Goal: Navigation & Orientation: Find specific page/section

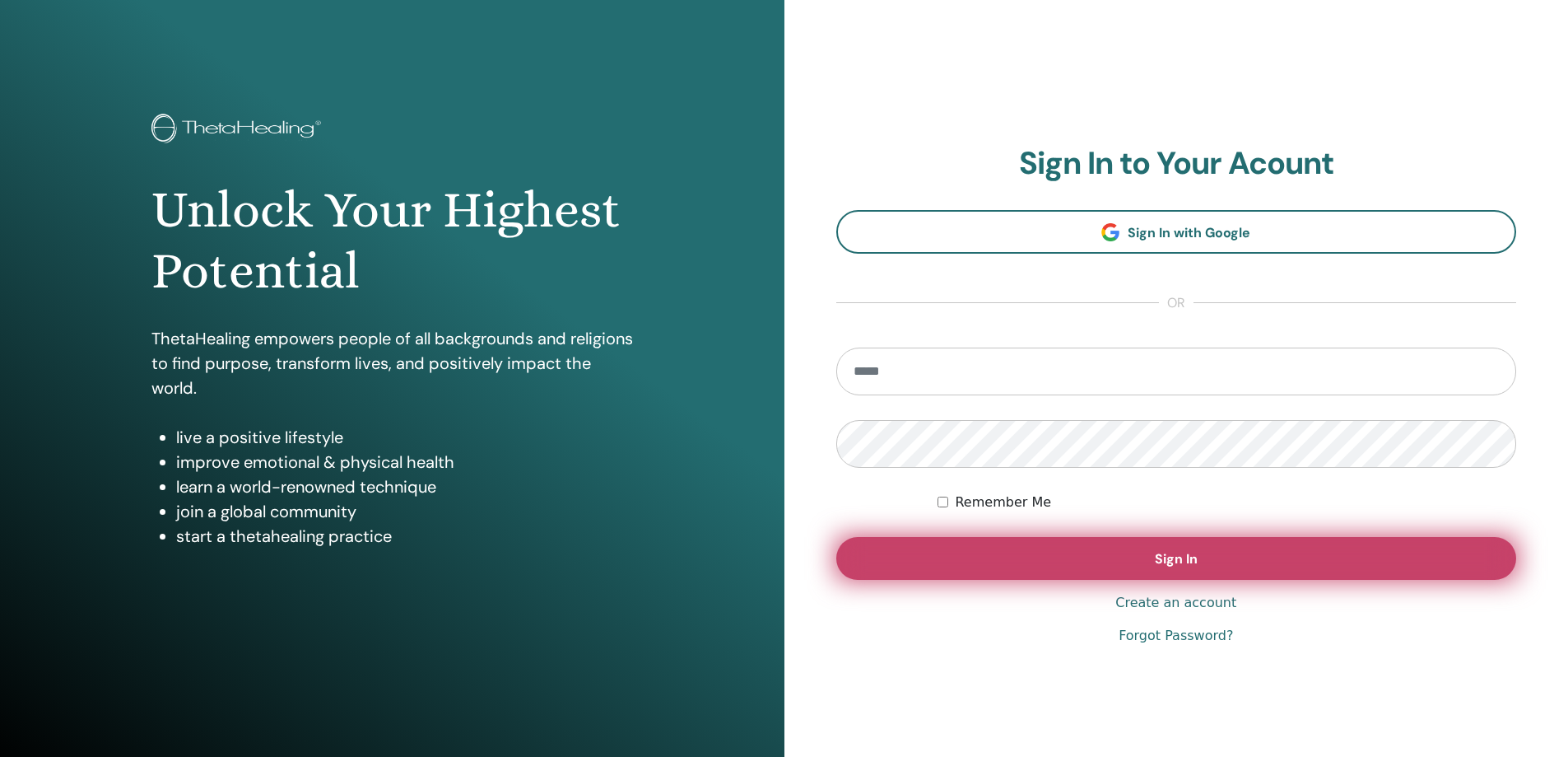
type input "**********"
click at [961, 570] on button "Sign In" at bounding box center [1177, 558] width 681 height 43
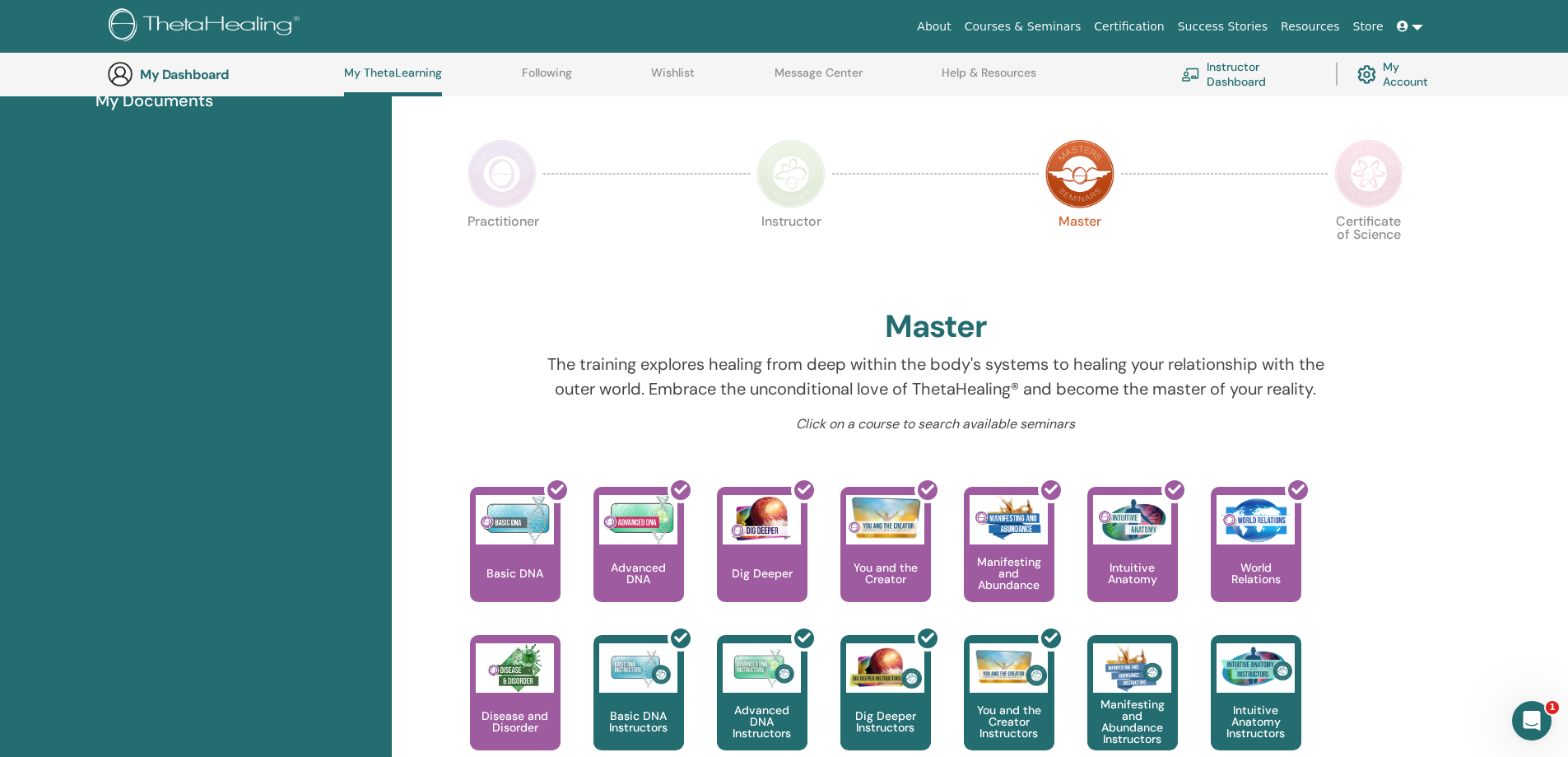
scroll to position [208, 0]
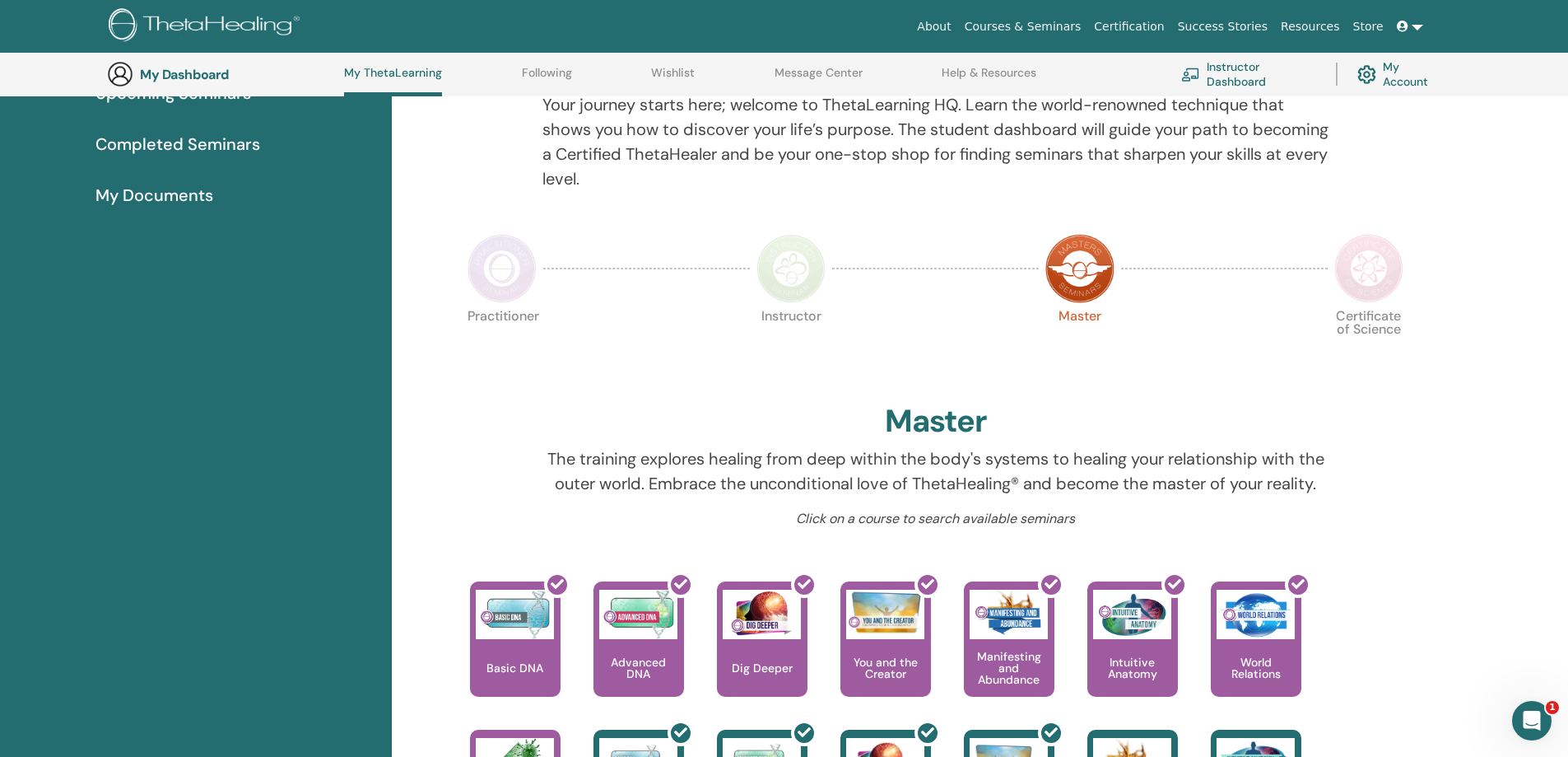
click at [1380, 276] on img at bounding box center [1369, 268] width 69 height 69
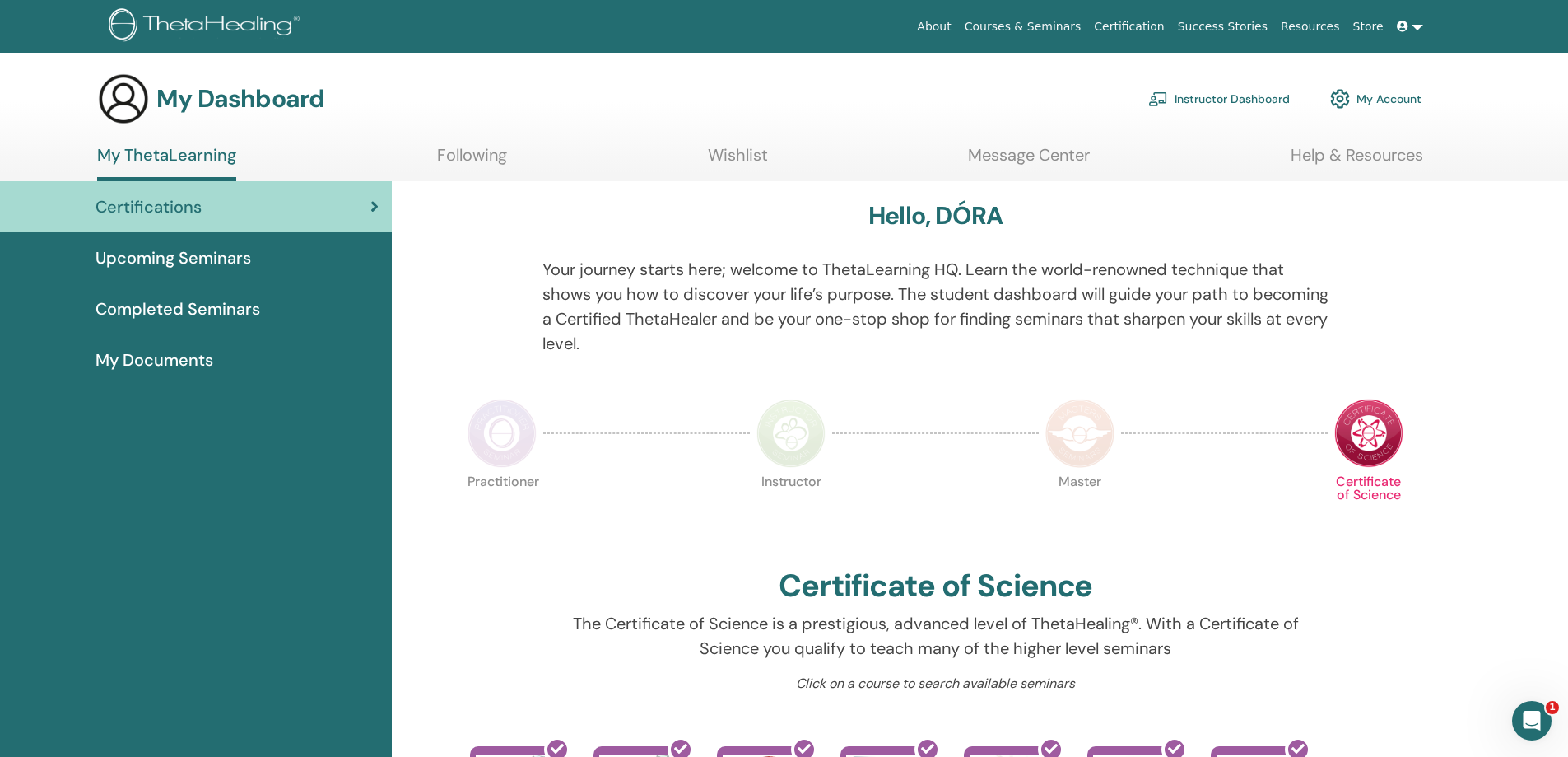
click at [180, 318] on span "Completed Seminars" at bounding box center [178, 309] width 164 height 25
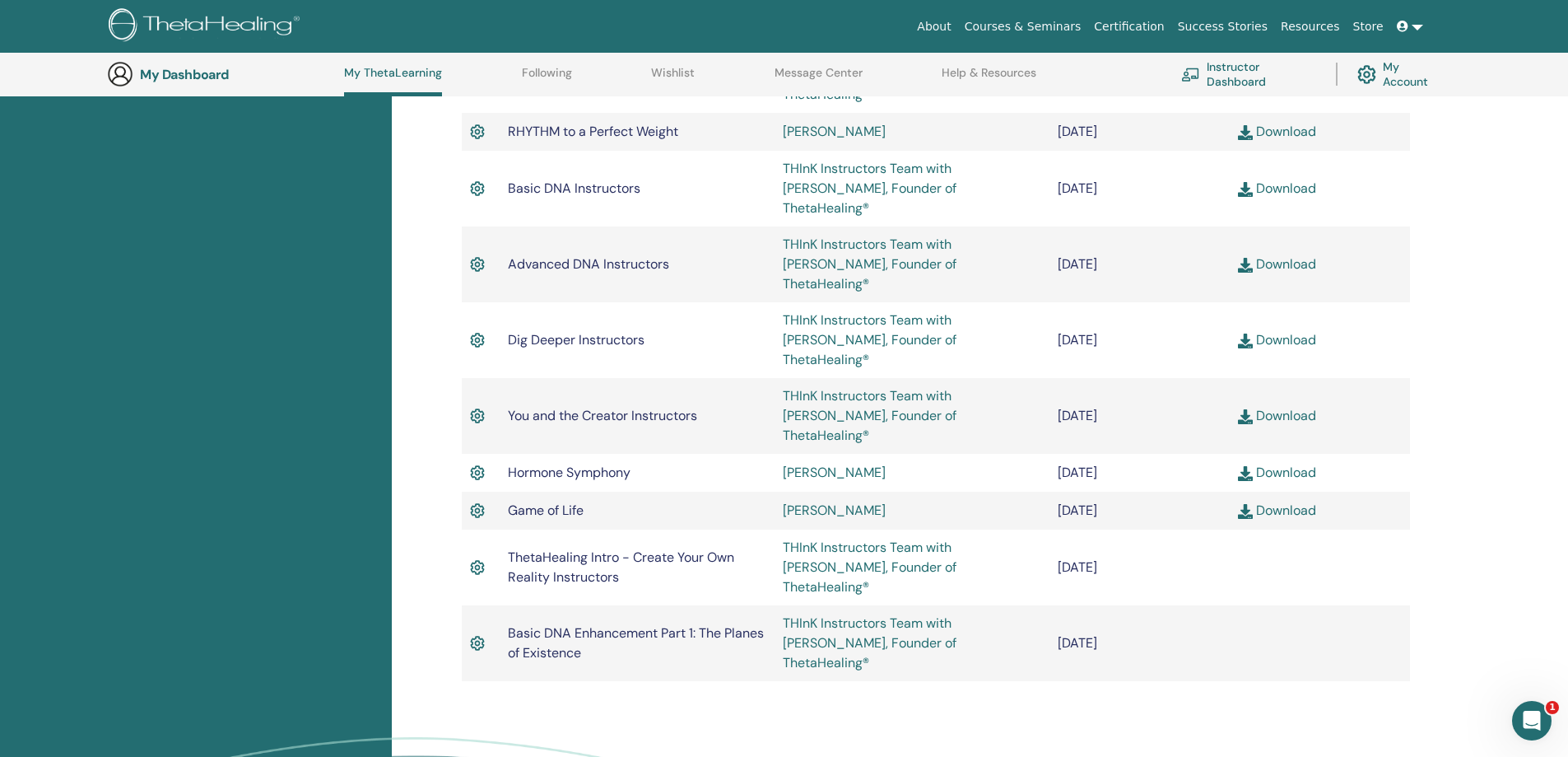
scroll to position [1196, 0]
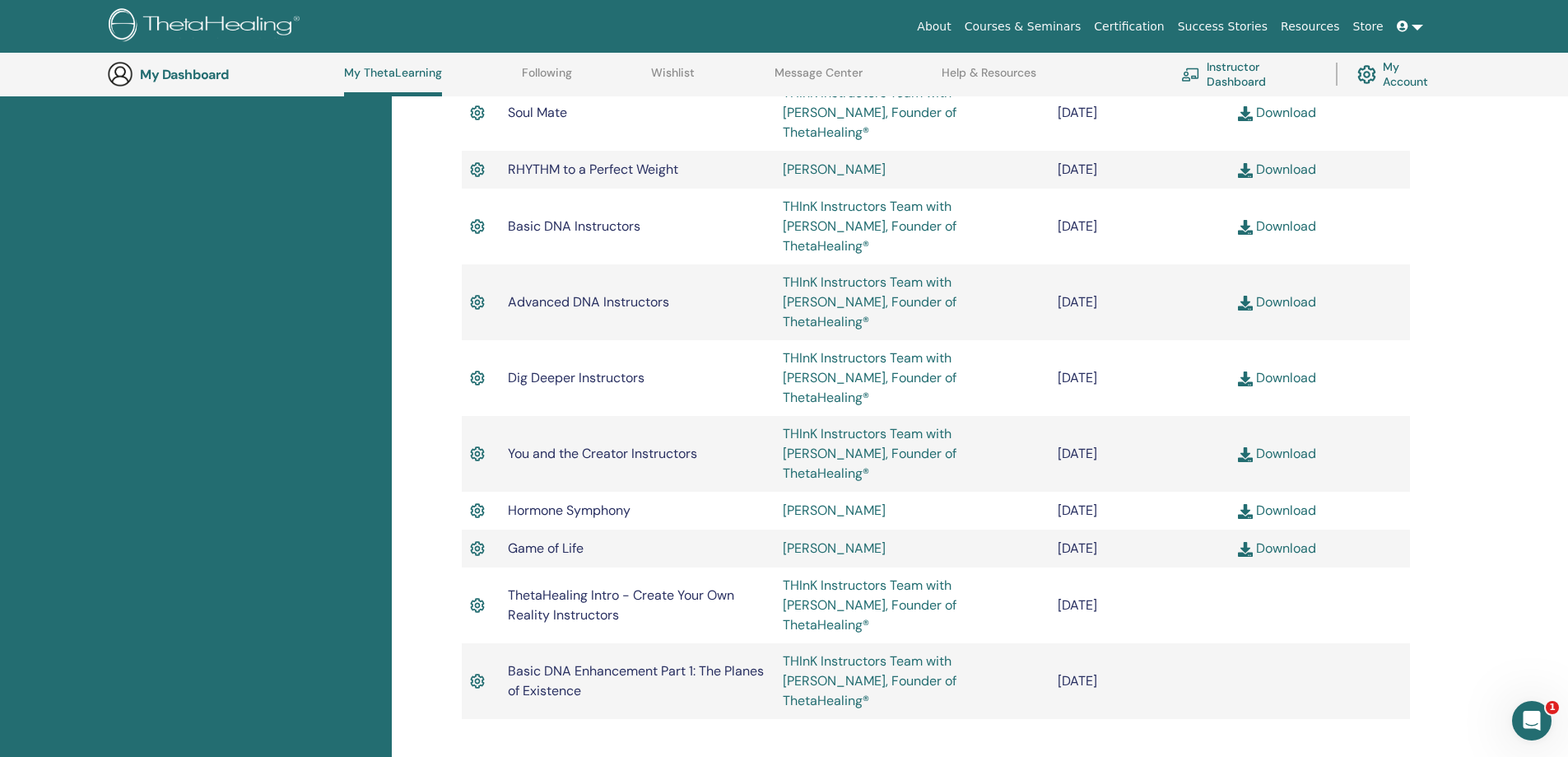
click at [1281, 445] on link "Download" at bounding box center [1277, 453] width 78 height 17
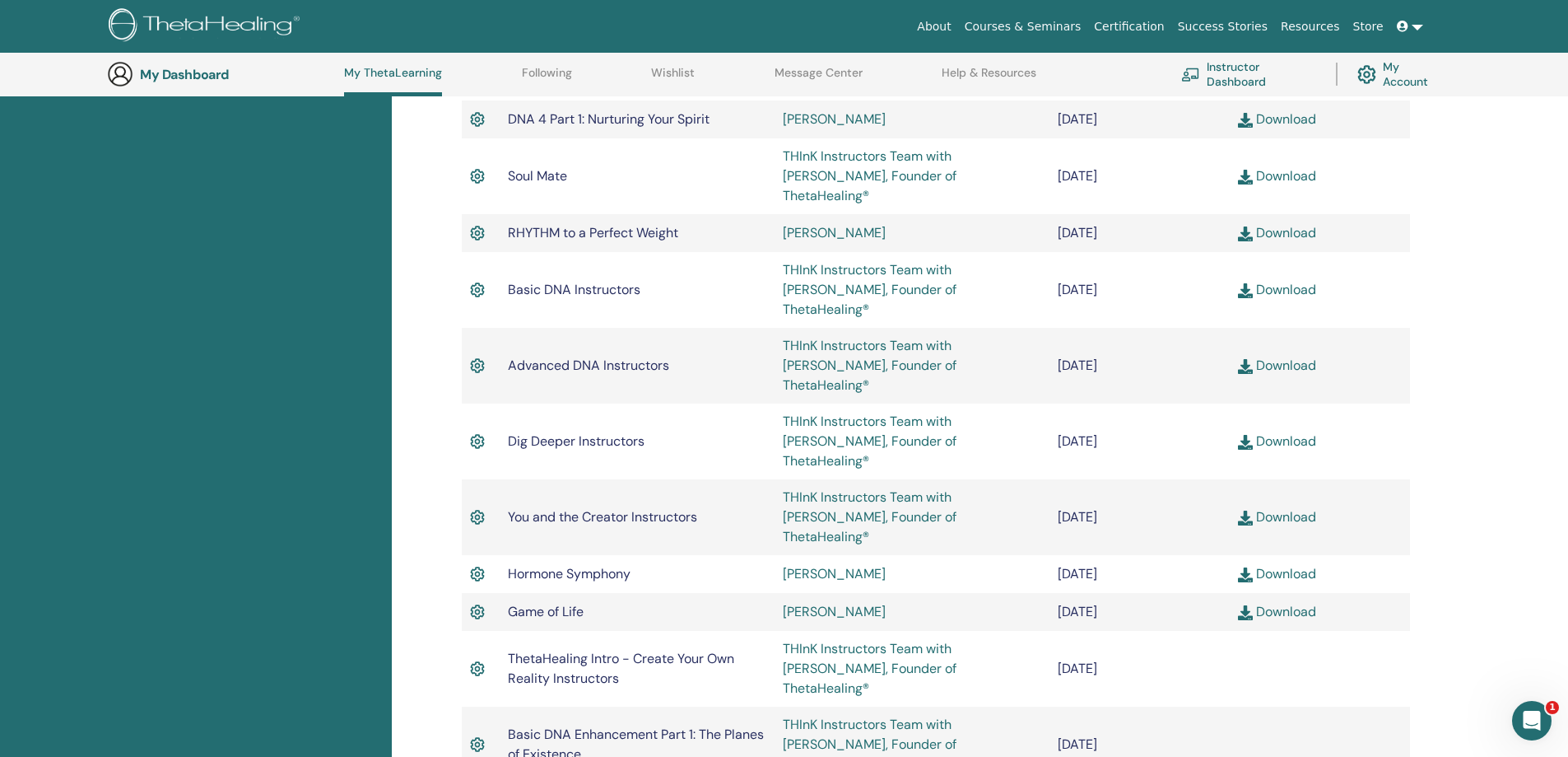
scroll to position [1114, 0]
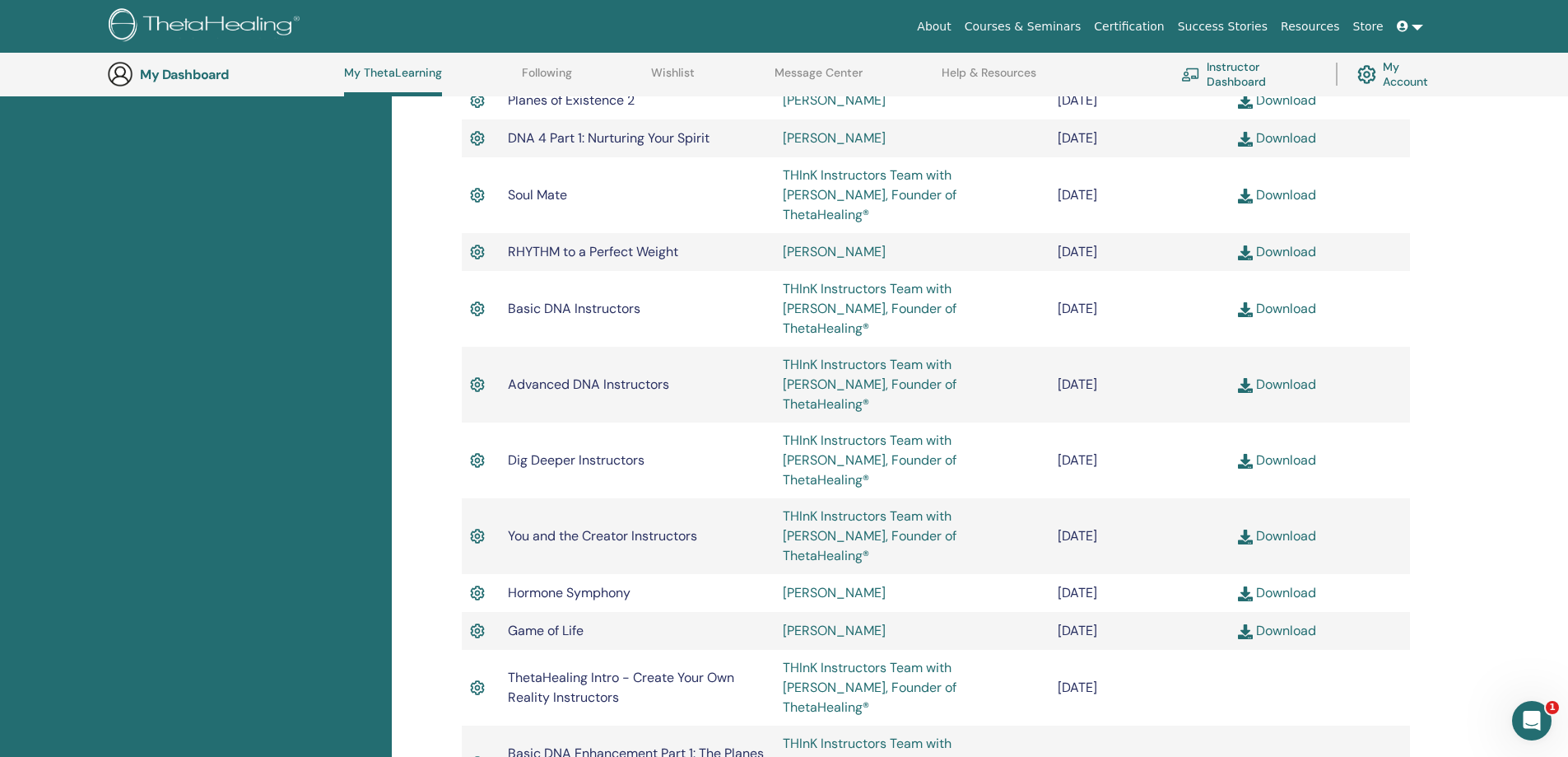
click at [1275, 375] on link "Download" at bounding box center [1277, 384] width 78 height 17
click at [1268, 451] on link "Download" at bounding box center [1277, 460] width 78 height 17
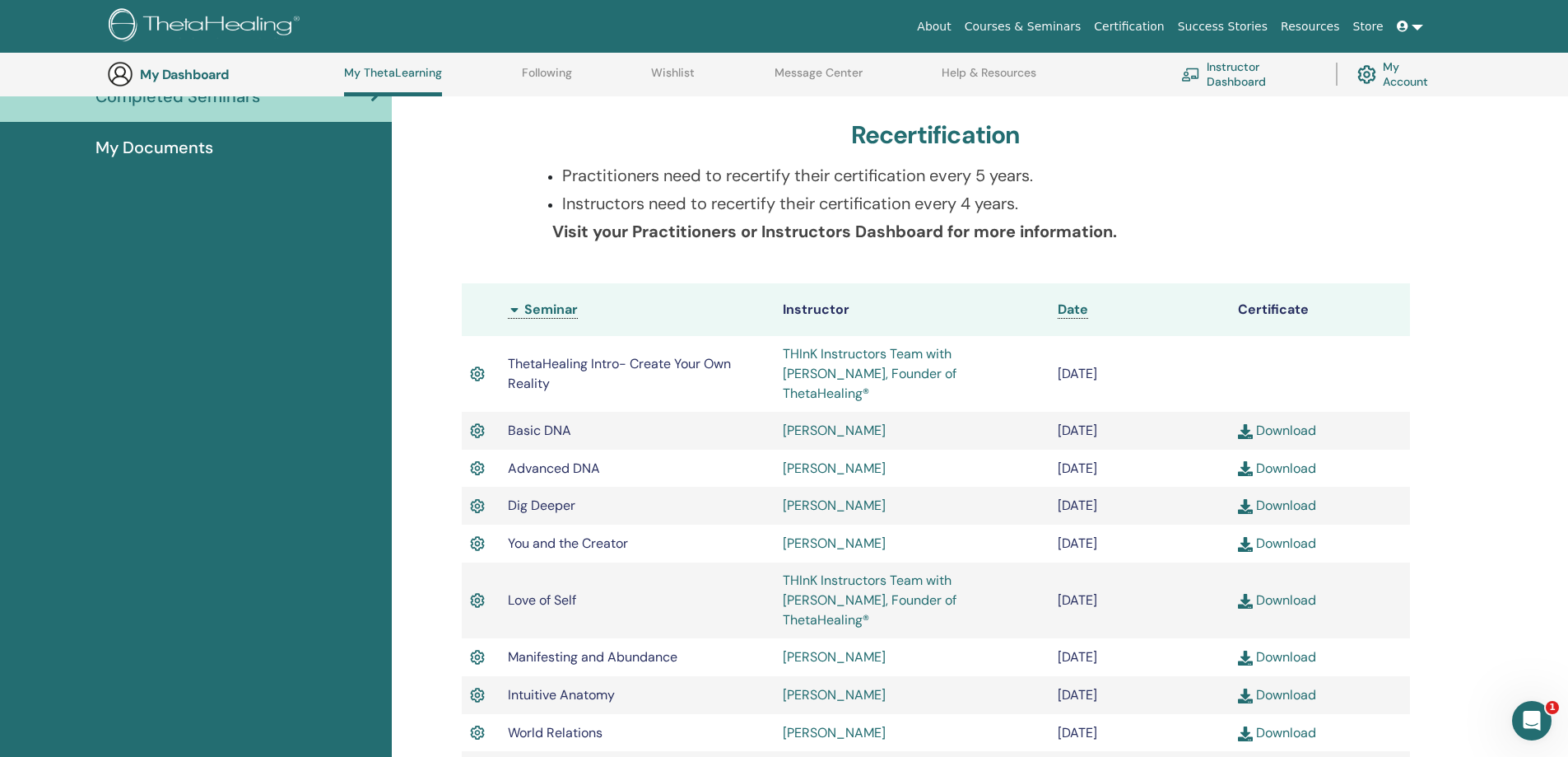
scroll to position [373, 0]
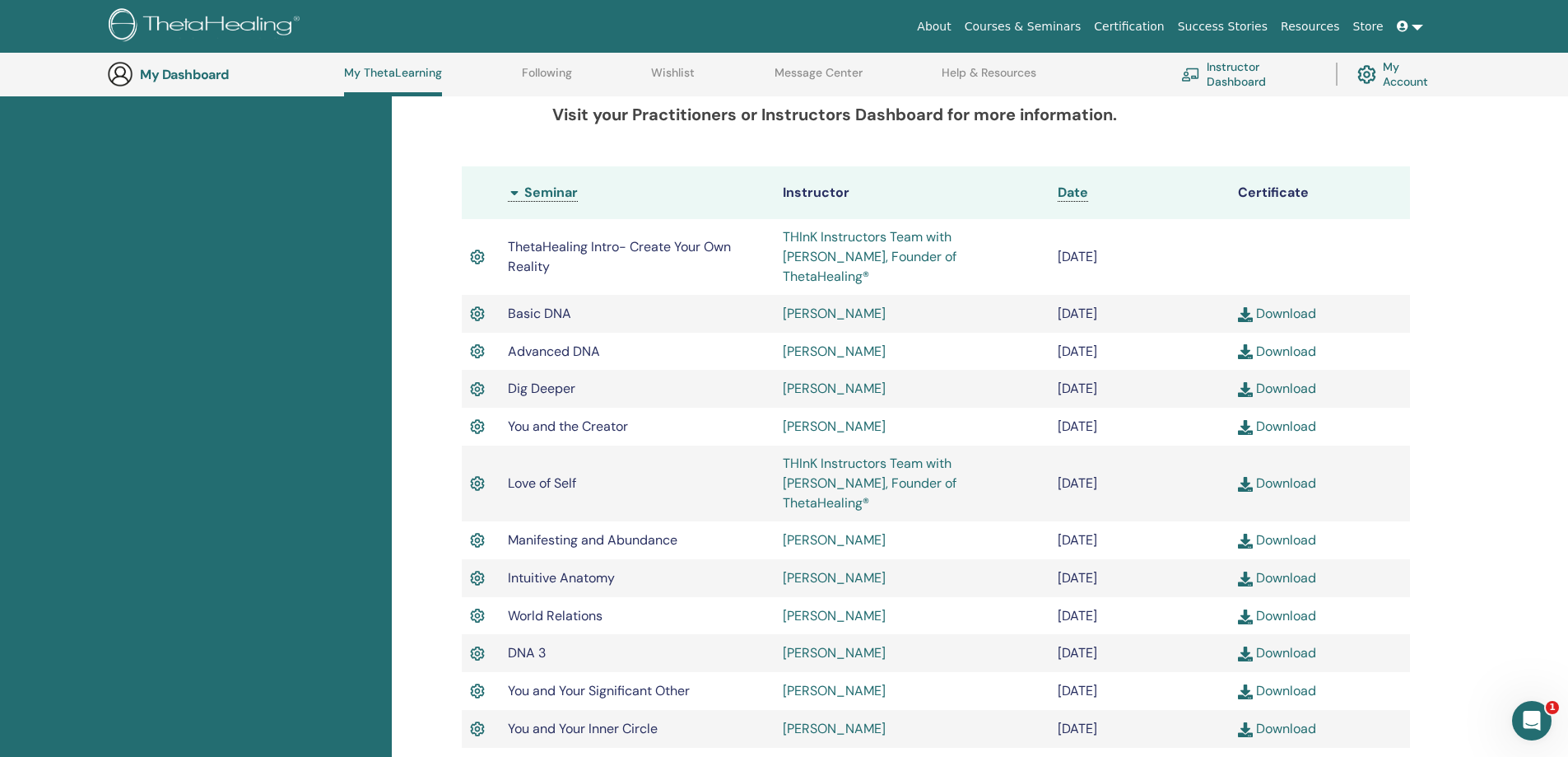
click at [1257, 77] on link "Instructor Dashboard" at bounding box center [1249, 74] width 135 height 36
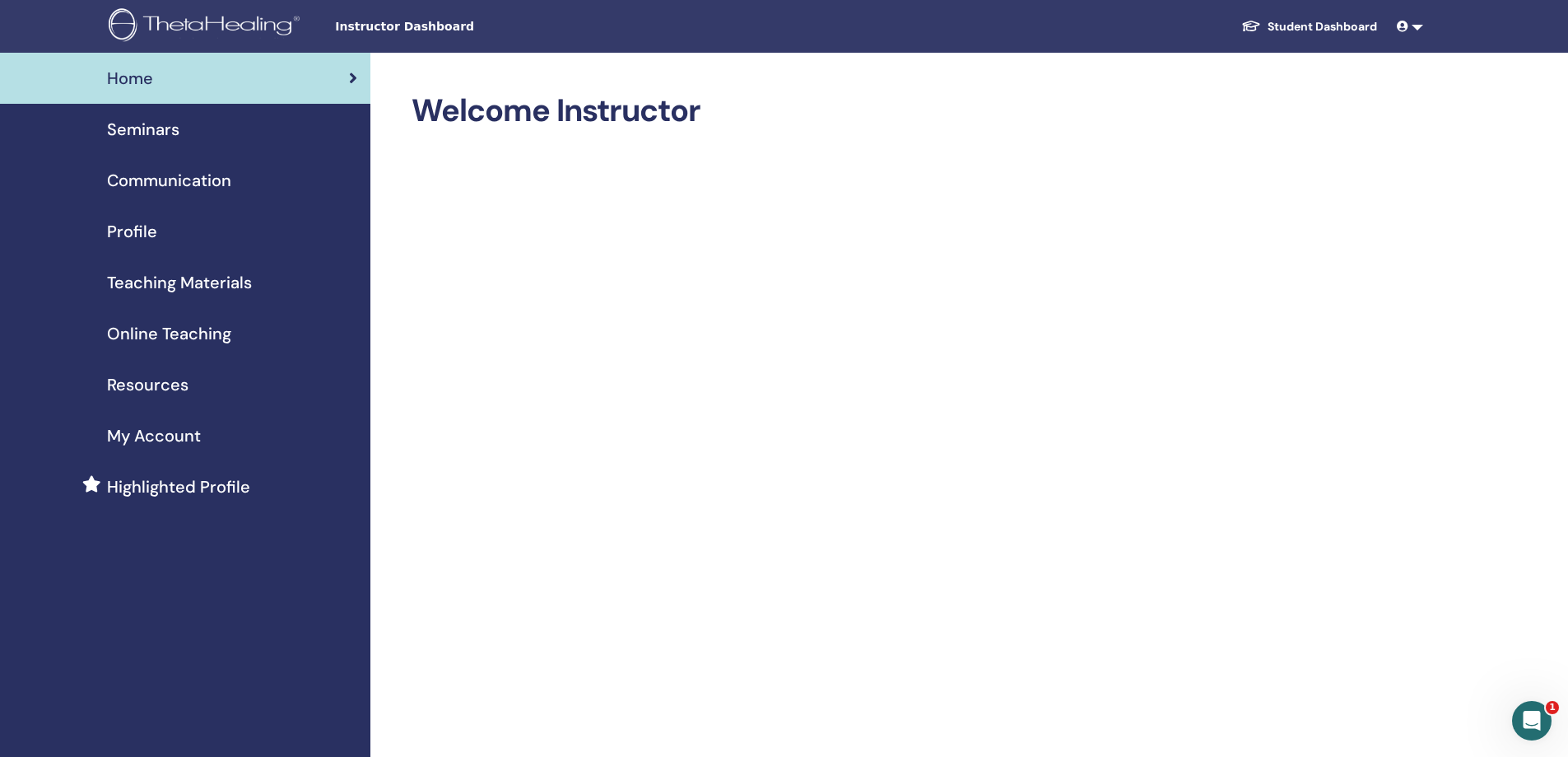
click at [205, 132] on div "Seminars" at bounding box center [185, 129] width 344 height 25
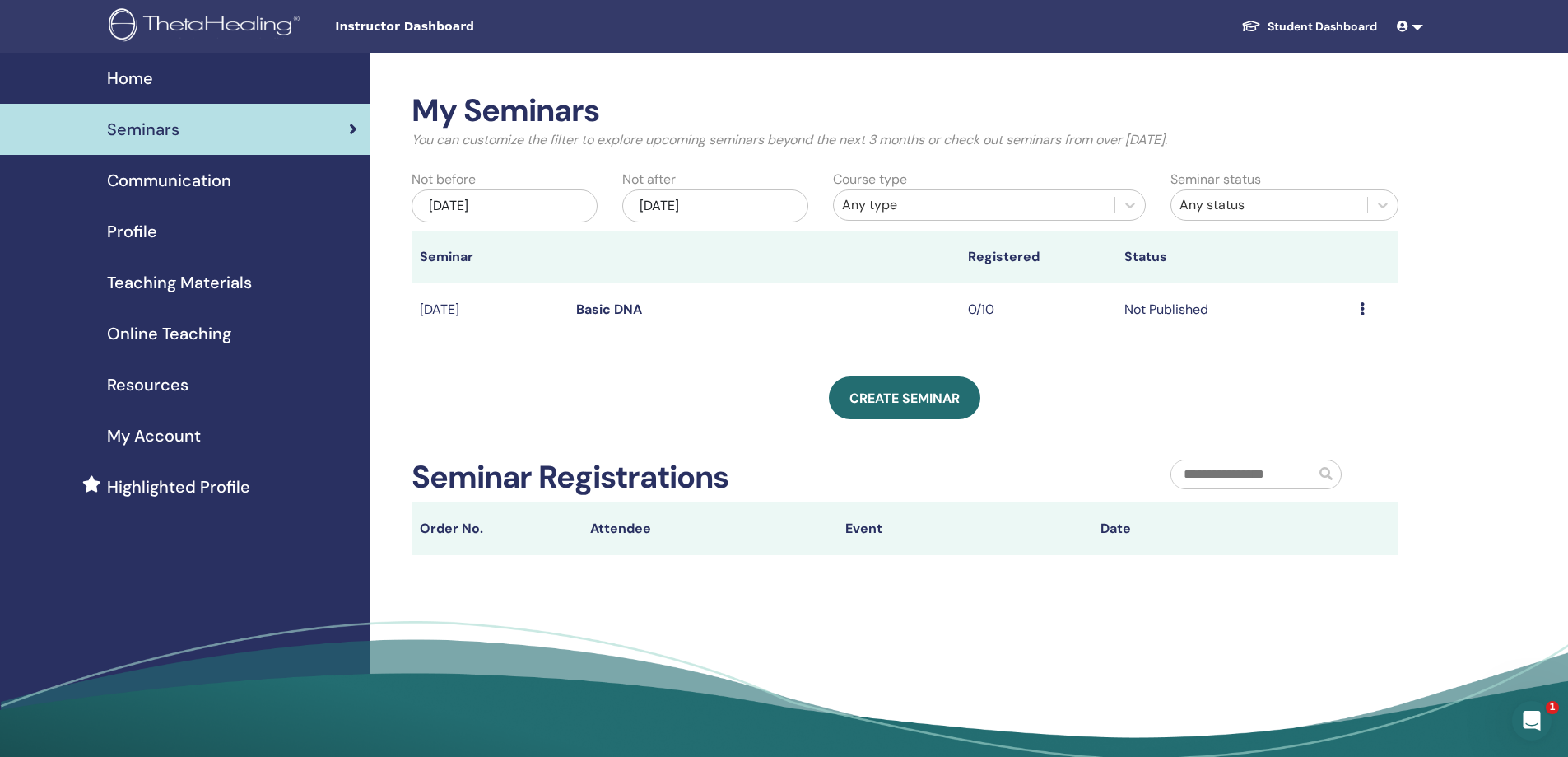
click at [171, 187] on span "Communication" at bounding box center [169, 180] width 124 height 25
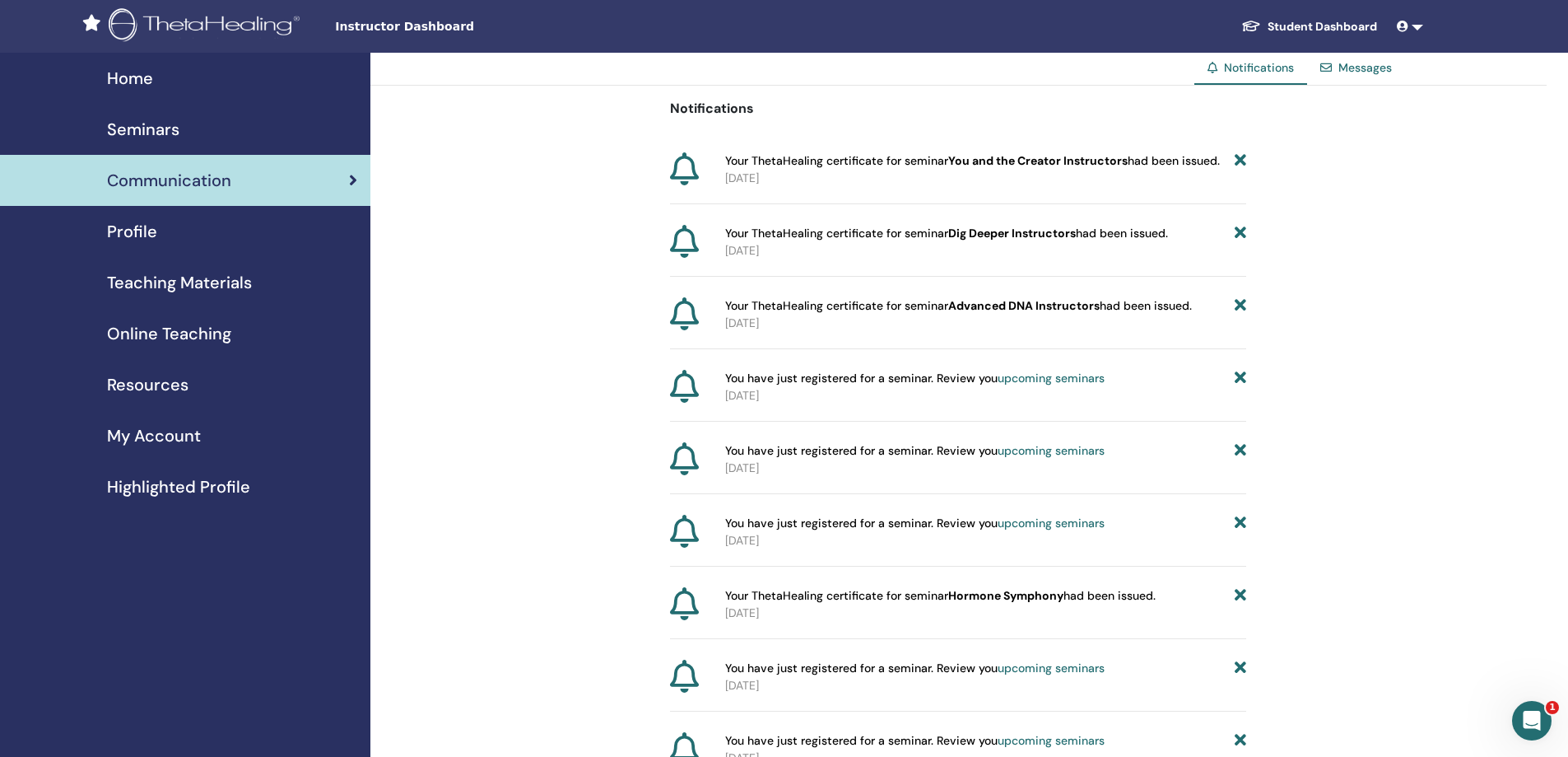
click at [172, 255] on link "Profile" at bounding box center [185, 232] width 370 height 51
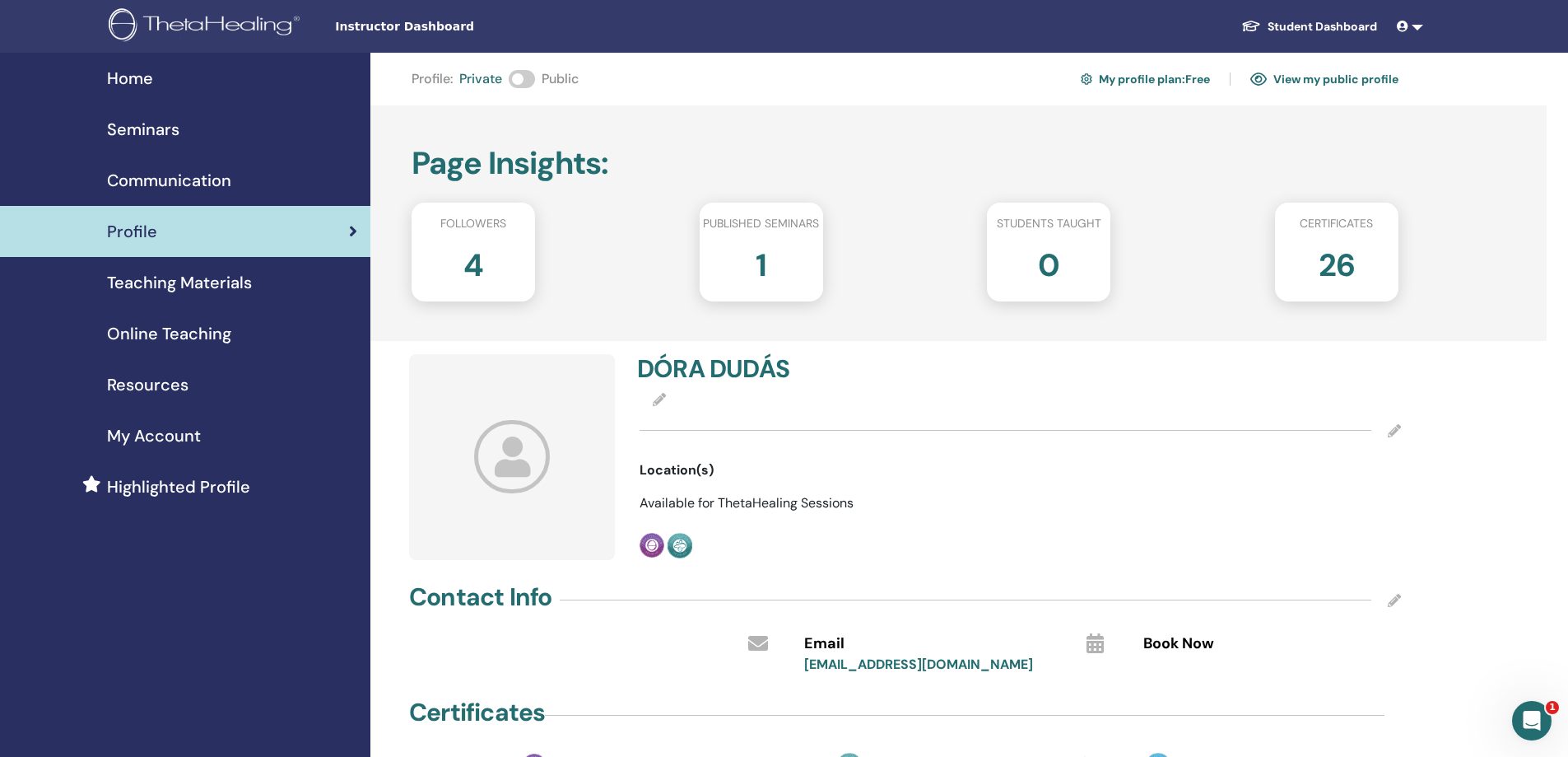
click at [1366, 80] on link "View my public profile" at bounding box center [1325, 79] width 148 height 27
